Goal: Task Accomplishment & Management: Manage account settings

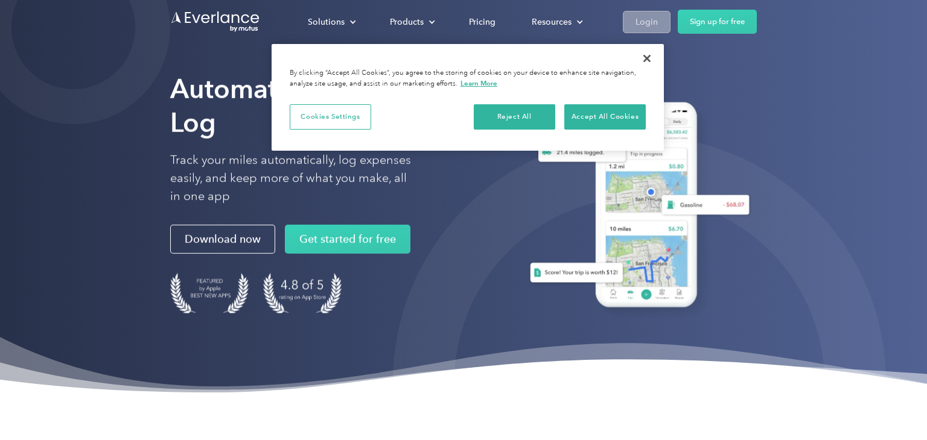
click at [649, 25] on div "Login" at bounding box center [646, 21] width 22 height 15
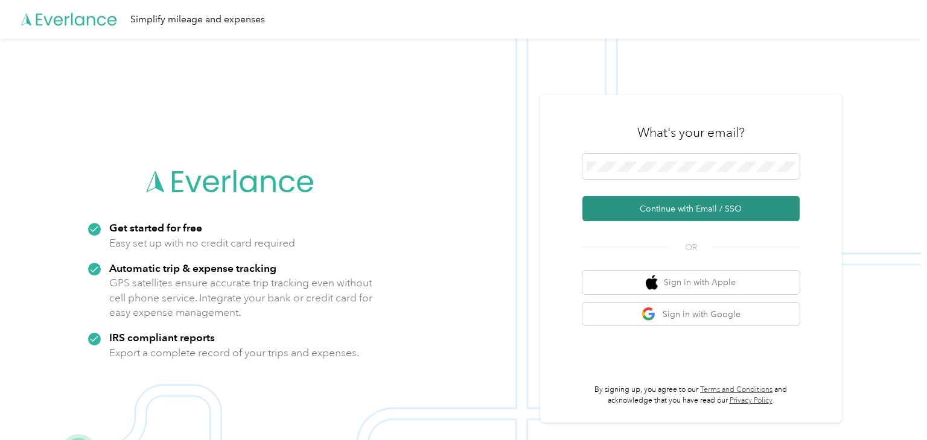
click at [711, 218] on button "Continue with Email / SSO" at bounding box center [690, 208] width 217 height 25
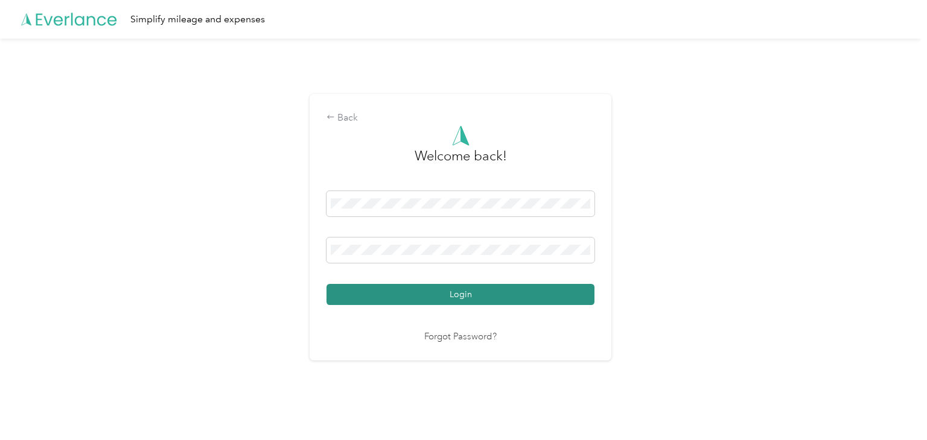
click at [326, 284] on button "Login" at bounding box center [460, 294] width 268 height 21
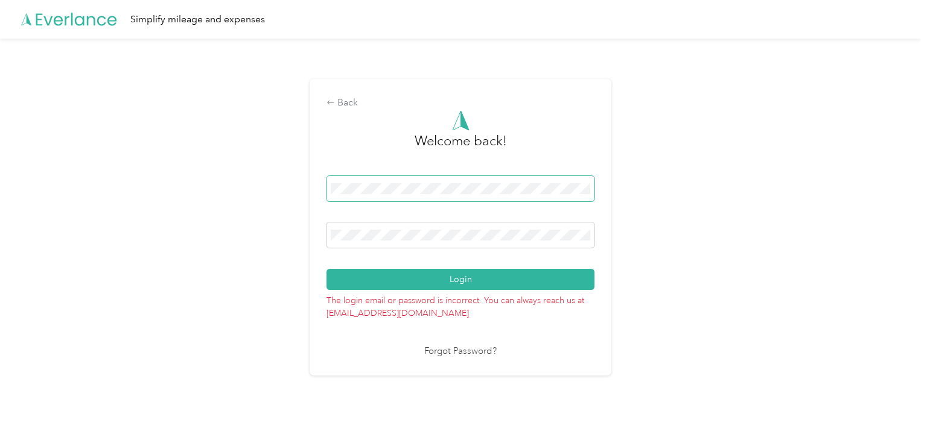
click at [326, 269] on button "Login" at bounding box center [460, 279] width 268 height 21
